Goal: Task Accomplishment & Management: Manage account settings

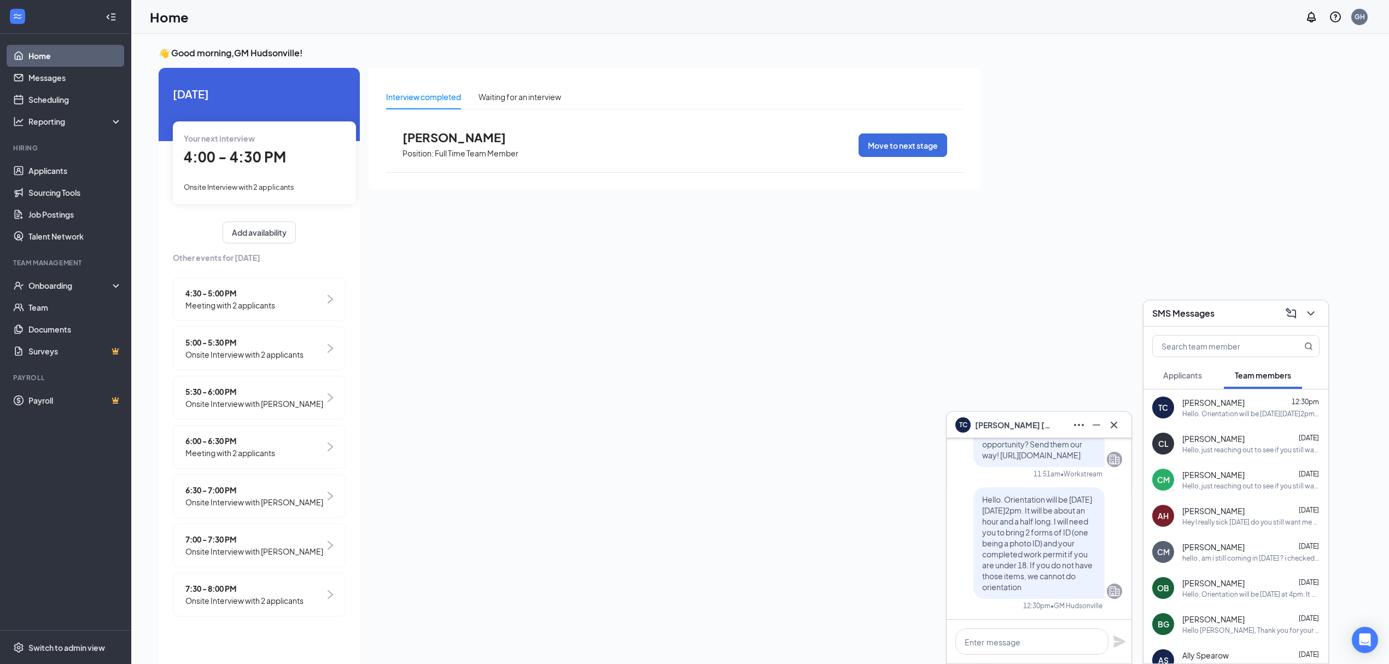
click at [1044, 418] on div "TC [PERSON_NAME]" at bounding box center [1038, 424] width 167 height 17
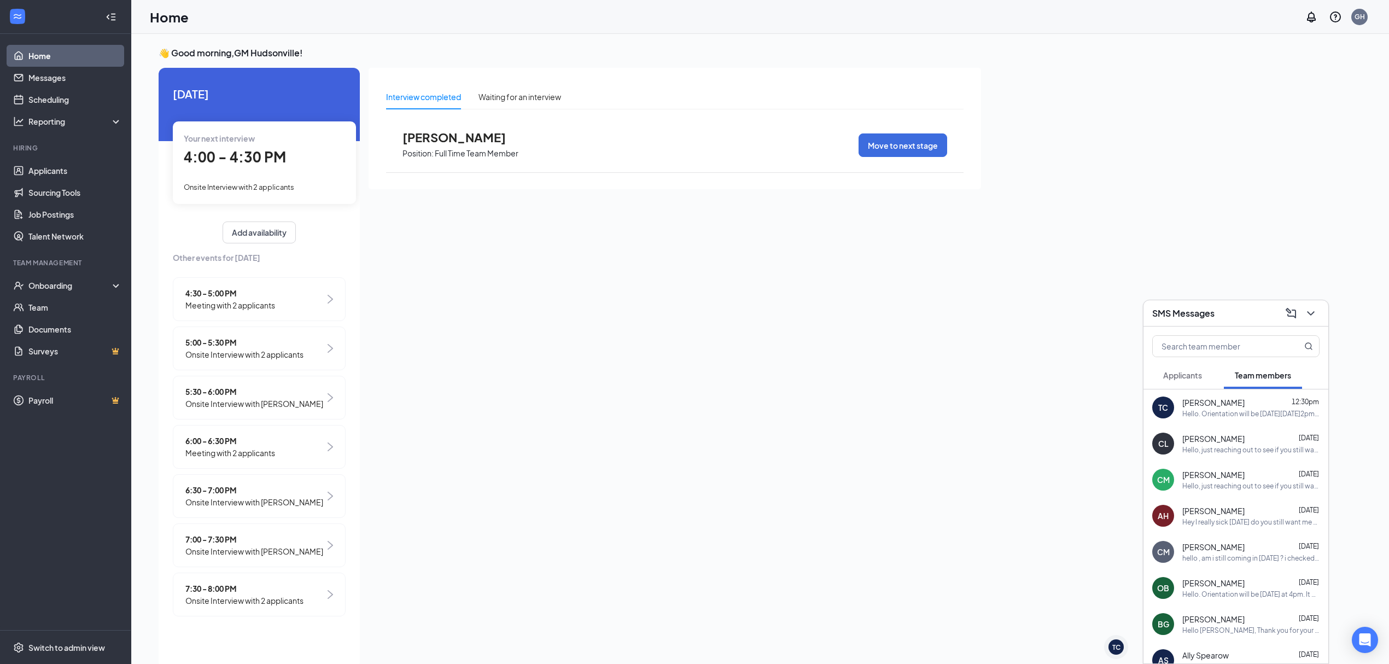
click at [1254, 315] on div "SMS Messages" at bounding box center [1235, 313] width 167 height 17
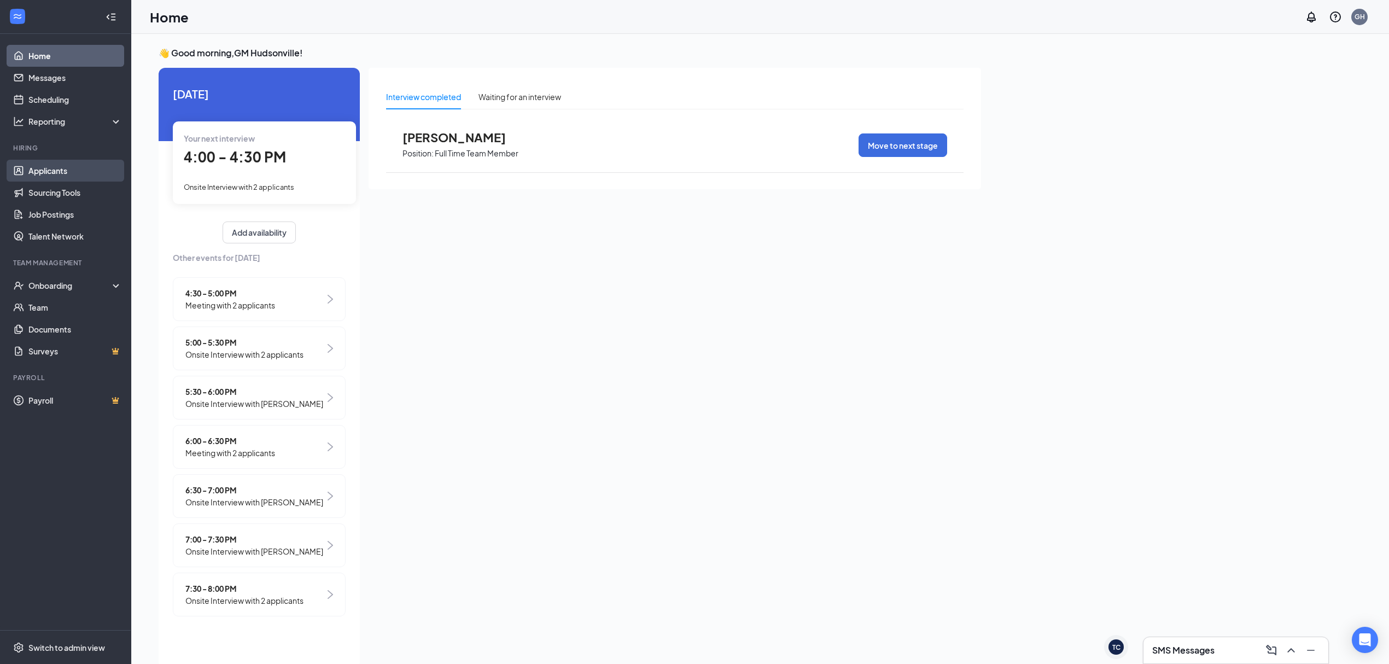
drag, startPoint x: 63, startPoint y: 156, endPoint x: 65, endPoint y: 171, distance: 14.3
click at [63, 156] on li "Hiring Applicants Sourcing Tools Job Postings Talent Network" at bounding box center [65, 195] width 131 height 104
click at [66, 172] on link "Applicants" at bounding box center [75, 171] width 94 height 22
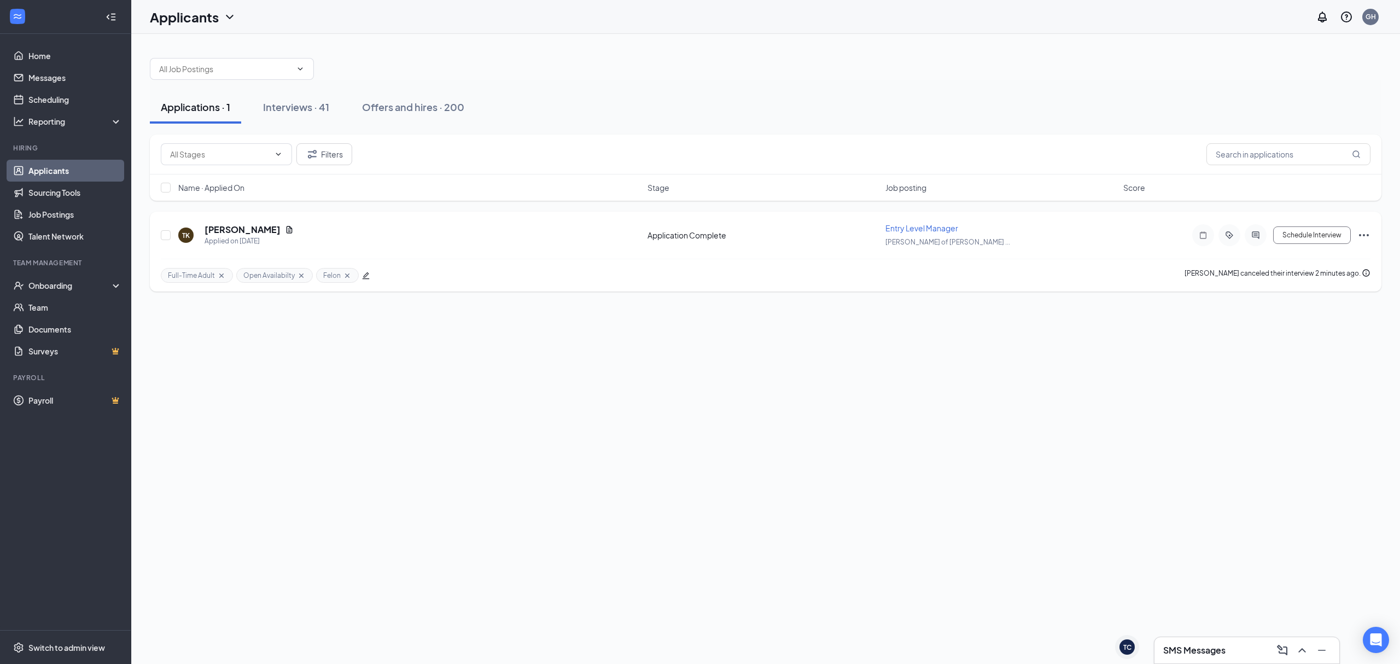
click at [1362, 238] on icon "Ellipses" at bounding box center [1363, 235] width 13 height 13
click at [1313, 386] on li "Reject" at bounding box center [1315, 394] width 112 height 24
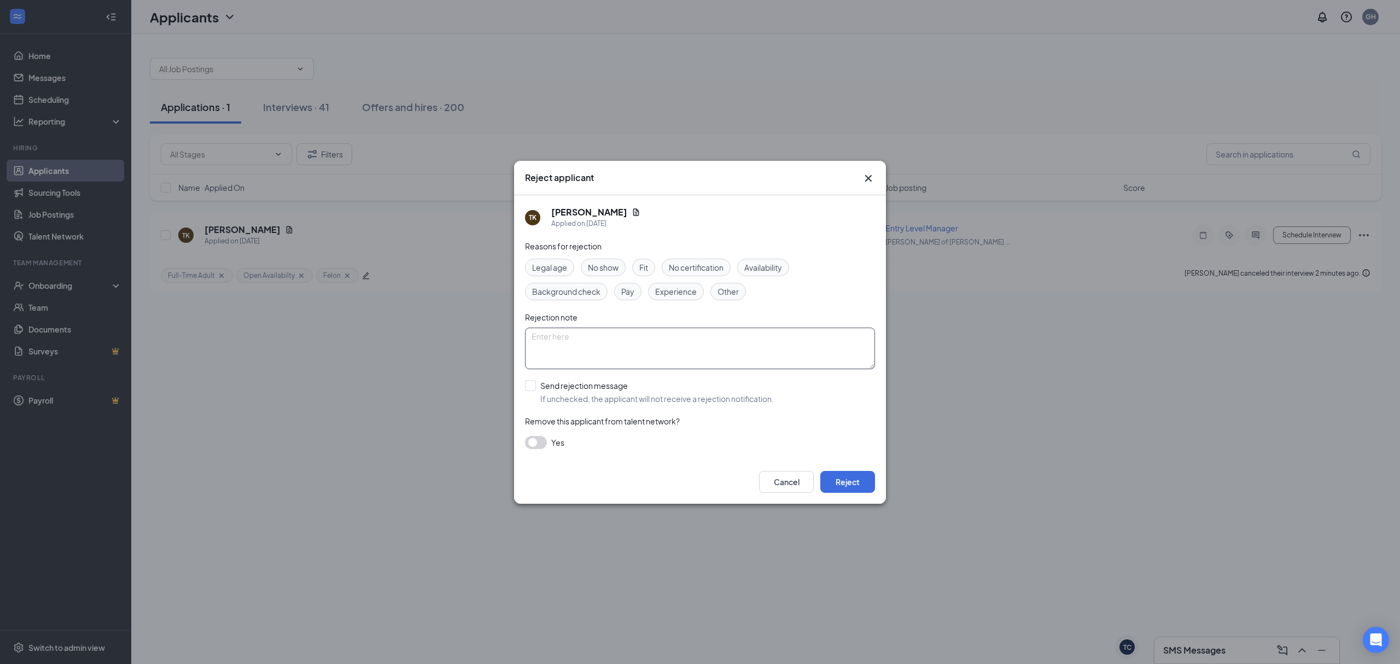
drag, startPoint x: 785, startPoint y: 268, endPoint x: 638, endPoint y: 350, distance: 168.9
click at [782, 269] on span "Availability" at bounding box center [763, 267] width 38 height 12
click at [575, 387] on input "Send rejection message If unchecked, the applicant will not receive a rejection…" at bounding box center [649, 392] width 249 height 24
checkbox input "true"
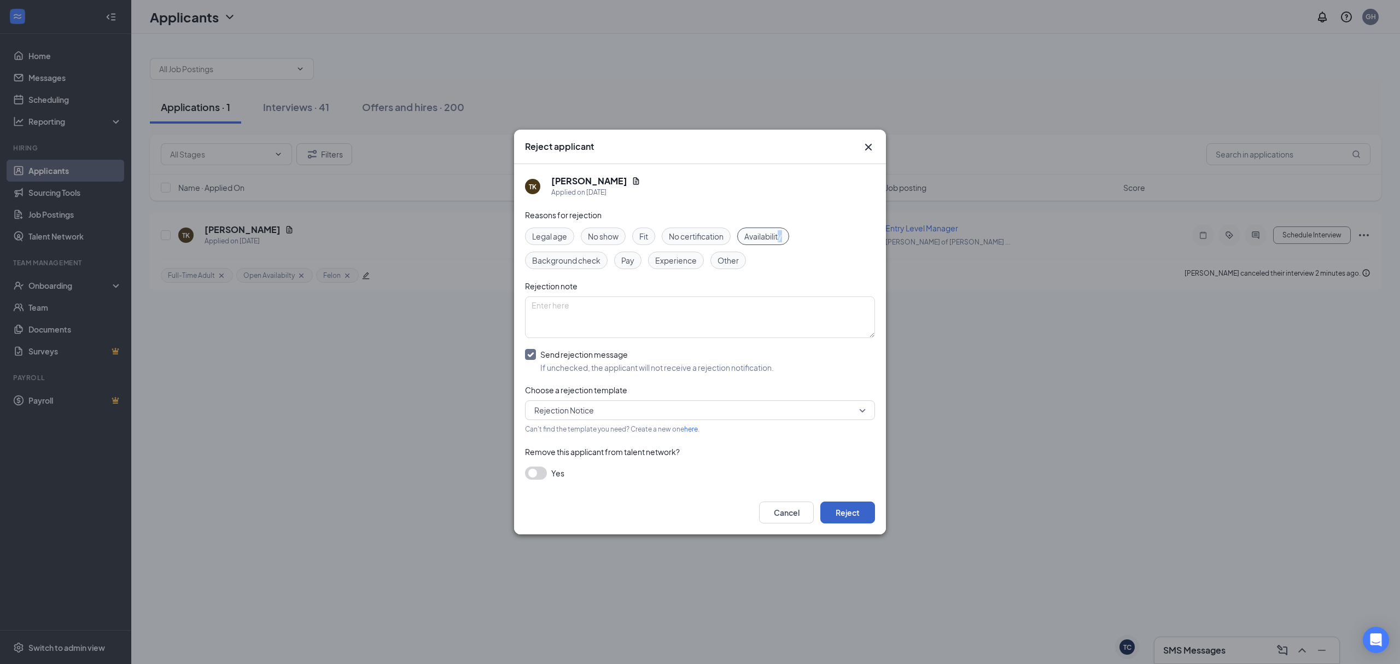
click at [852, 510] on button "Reject" at bounding box center [847, 512] width 55 height 22
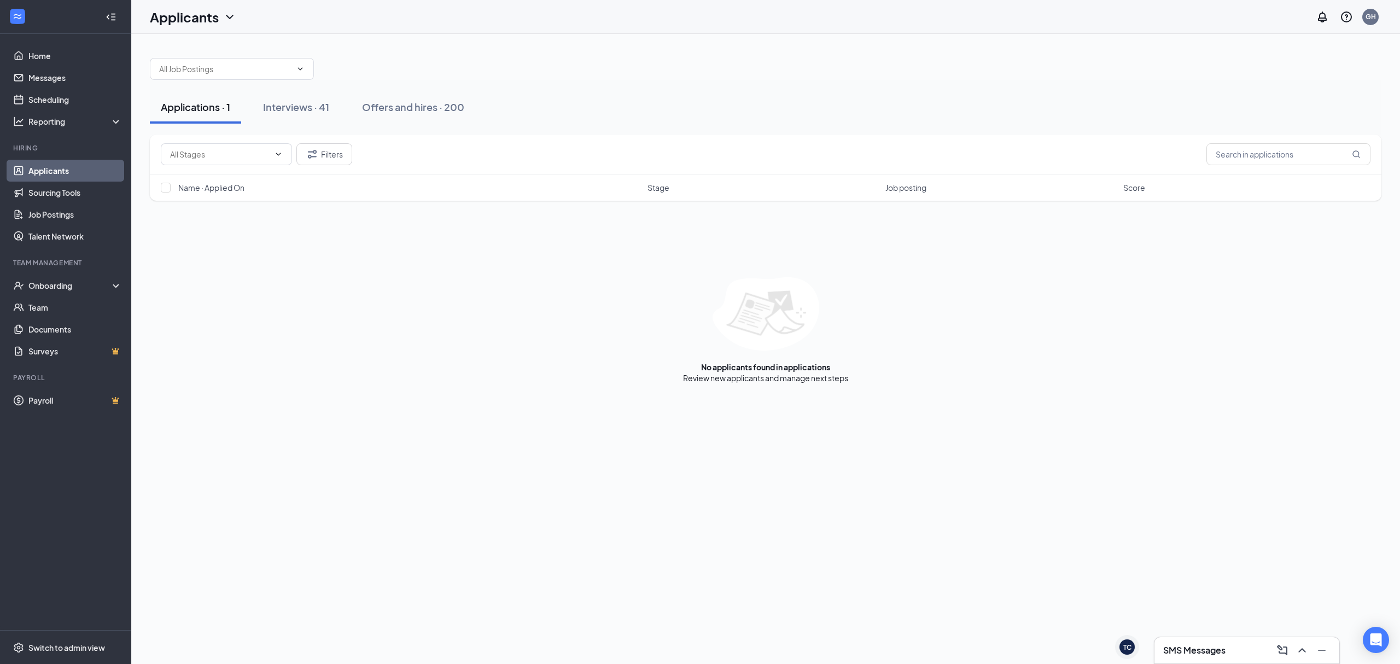
click at [277, 88] on div "Applications · 1 Interviews · 41 Offers and hires · 200" at bounding box center [765, 107] width 1231 height 55
click at [281, 101] on div "Interviews · 41" at bounding box center [296, 107] width 66 height 14
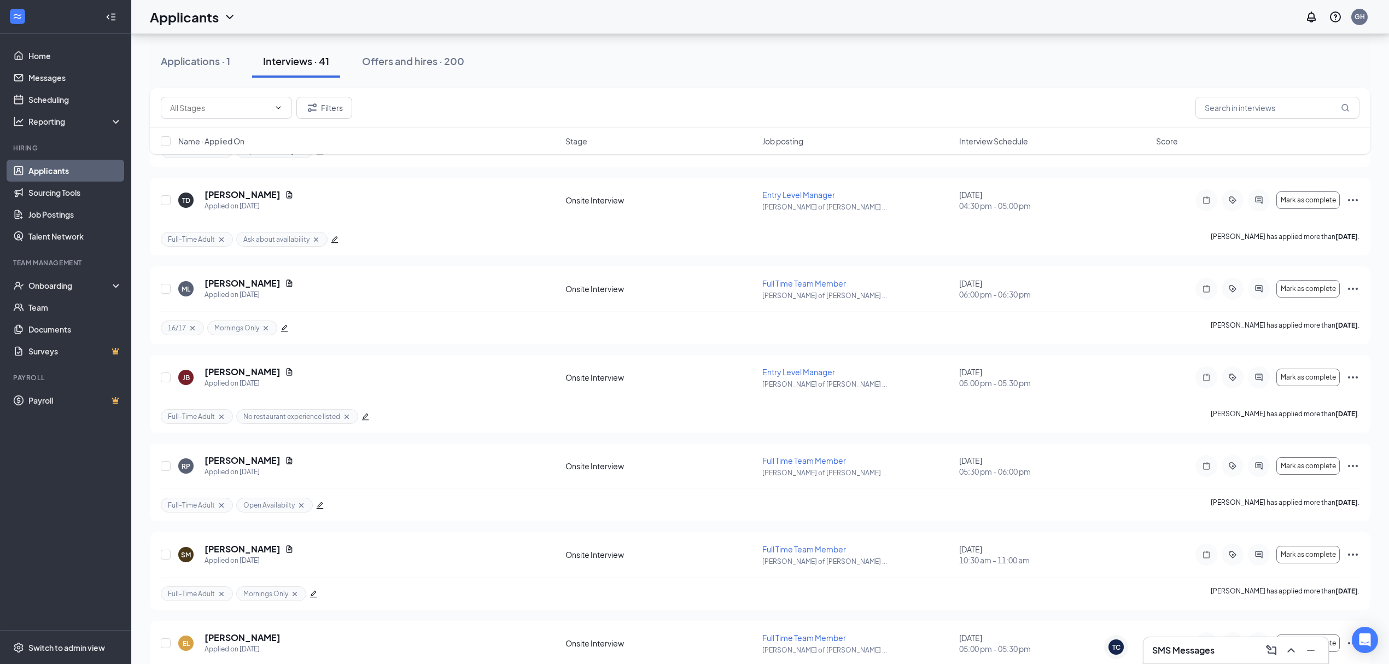
scroll to position [1260, 0]
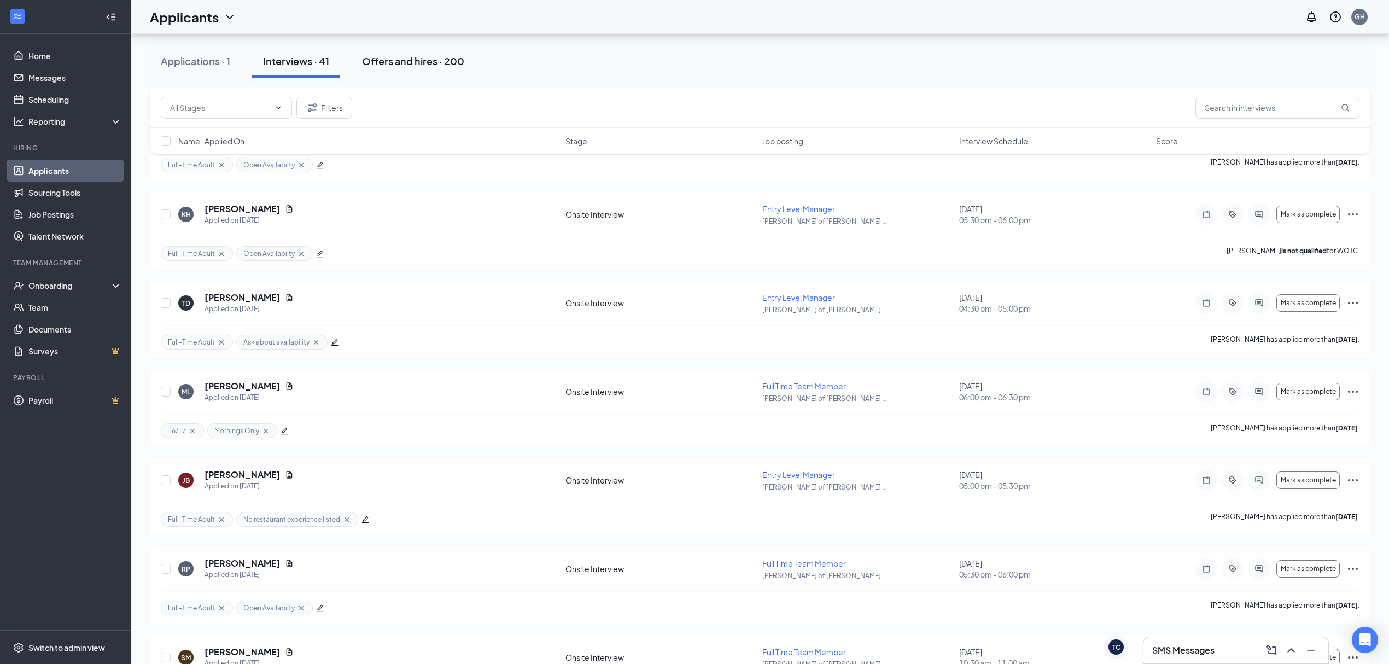
click at [392, 60] on div "Offers and hires · 200" at bounding box center [413, 61] width 102 height 14
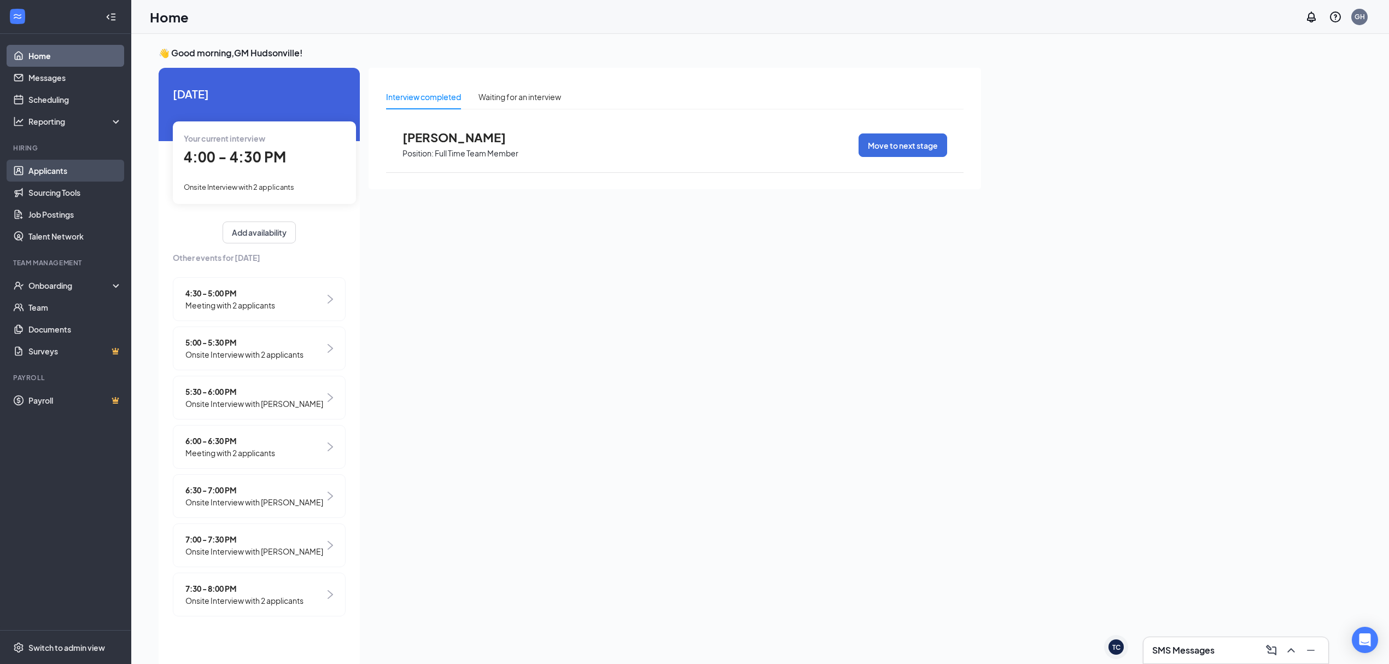
click at [46, 167] on link "Applicants" at bounding box center [75, 171] width 94 height 22
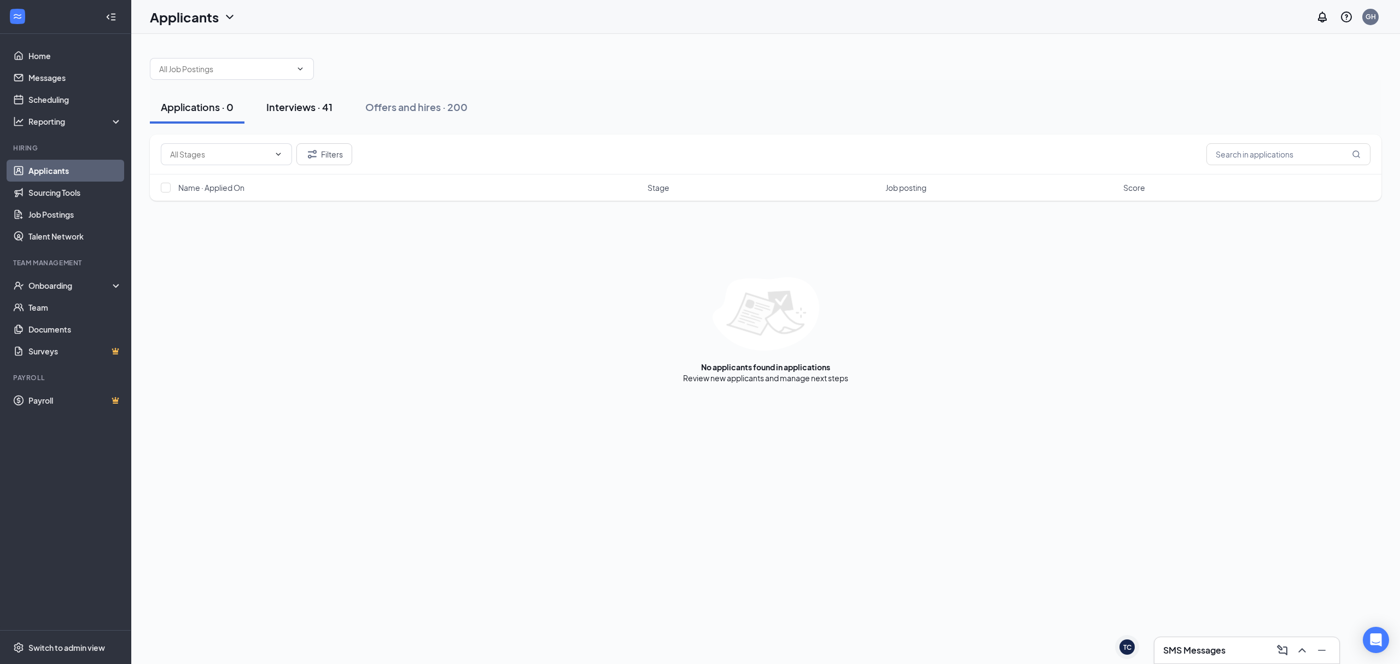
drag, startPoint x: 351, startPoint y: 106, endPoint x: 343, endPoint y: 106, distance: 7.7
click at [351, 106] on div "Applications · 0 Interviews · 41 Offers and hires · 200" at bounding box center [765, 107] width 1231 height 33
click at [335, 105] on button "Interviews · 41" at bounding box center [299, 107] width 88 height 33
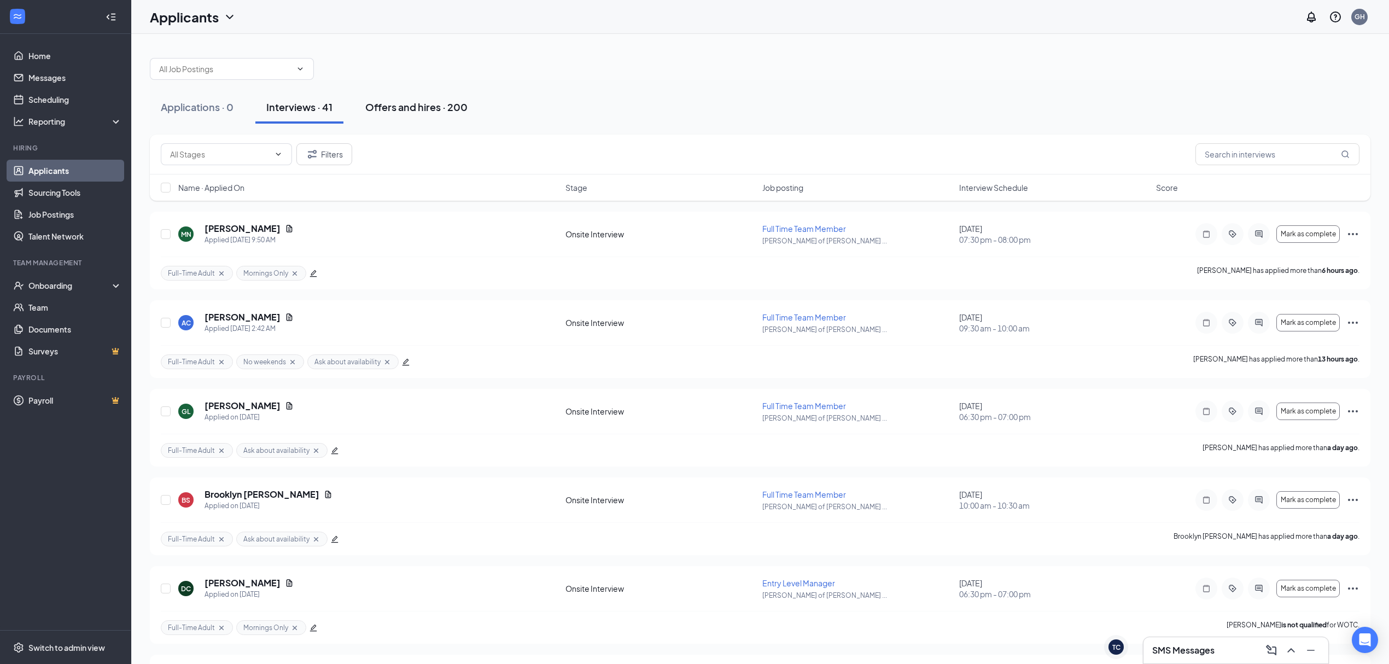
click at [395, 122] on button "Offers and hires · 200" at bounding box center [416, 107] width 124 height 33
